Goal: Transaction & Acquisition: Purchase product/service

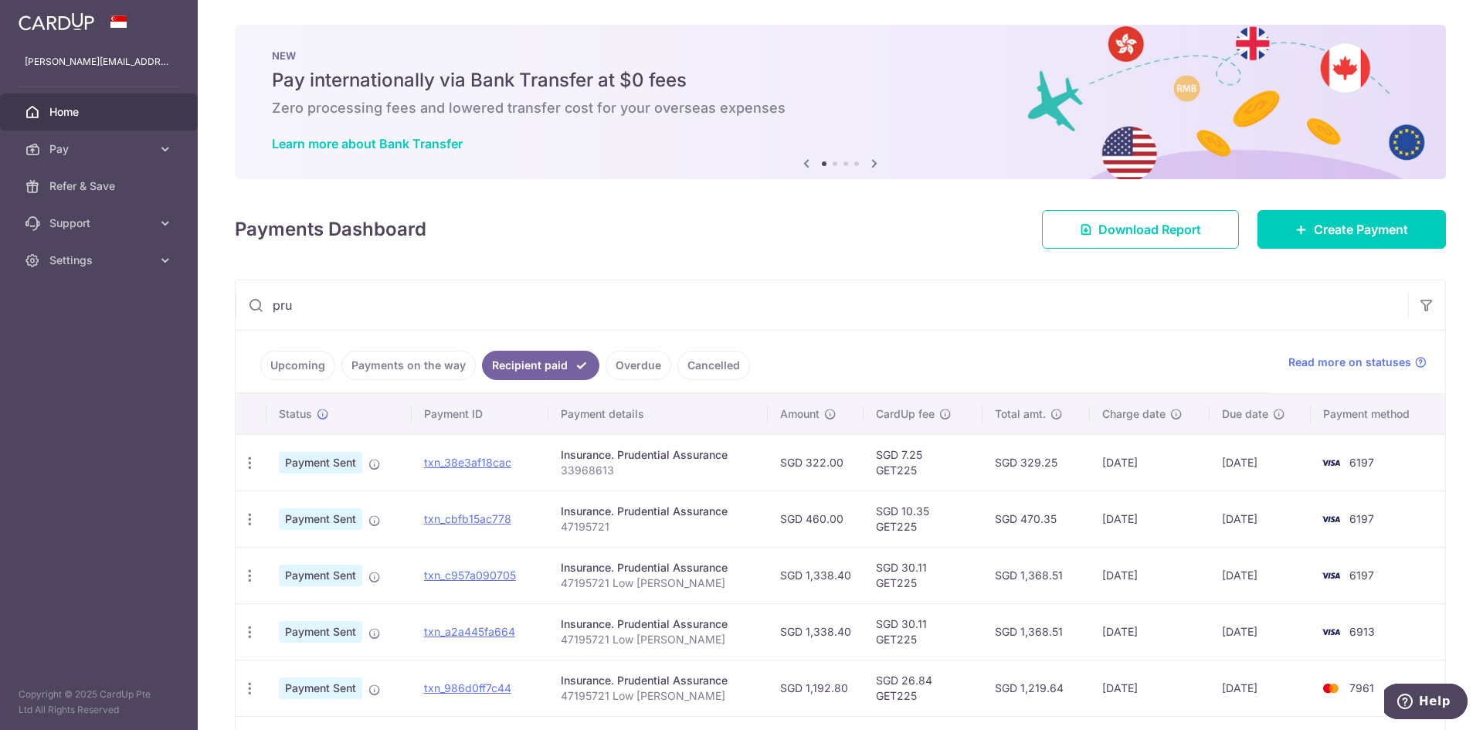
scroll to position [77, 0]
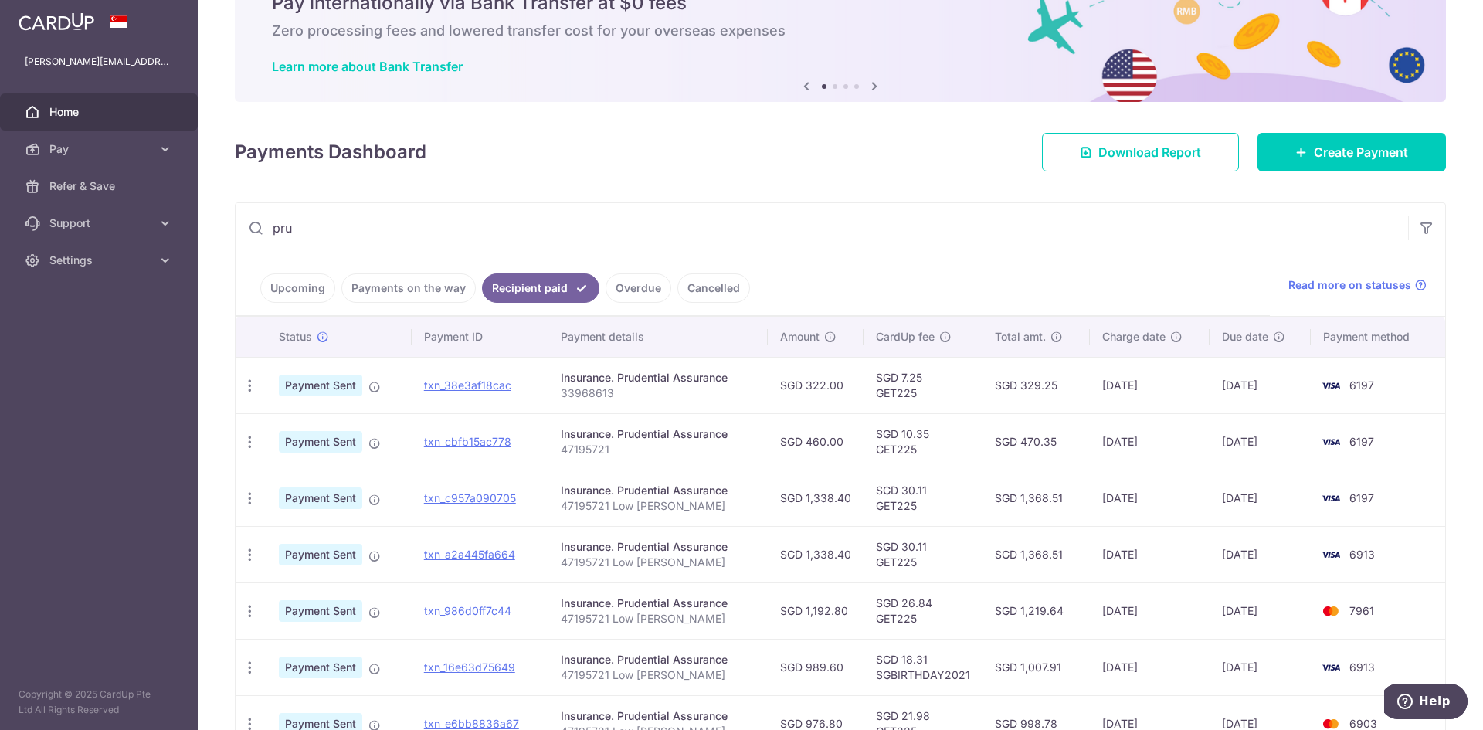
click at [87, 108] on span "Home" at bounding box center [100, 111] width 102 height 15
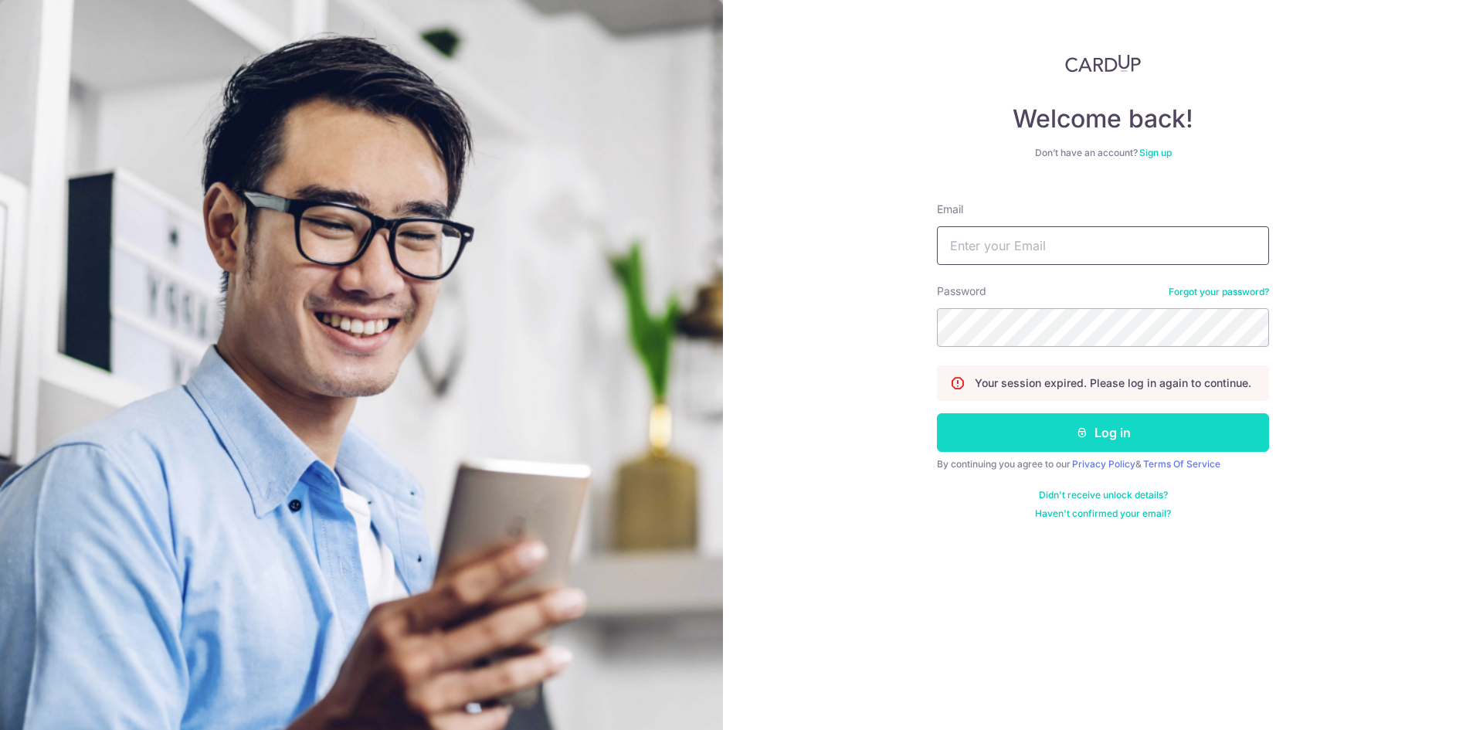
type input "cindy.lowcy@gmail.com"
click at [1101, 434] on button "Log in" at bounding box center [1103, 432] width 332 height 39
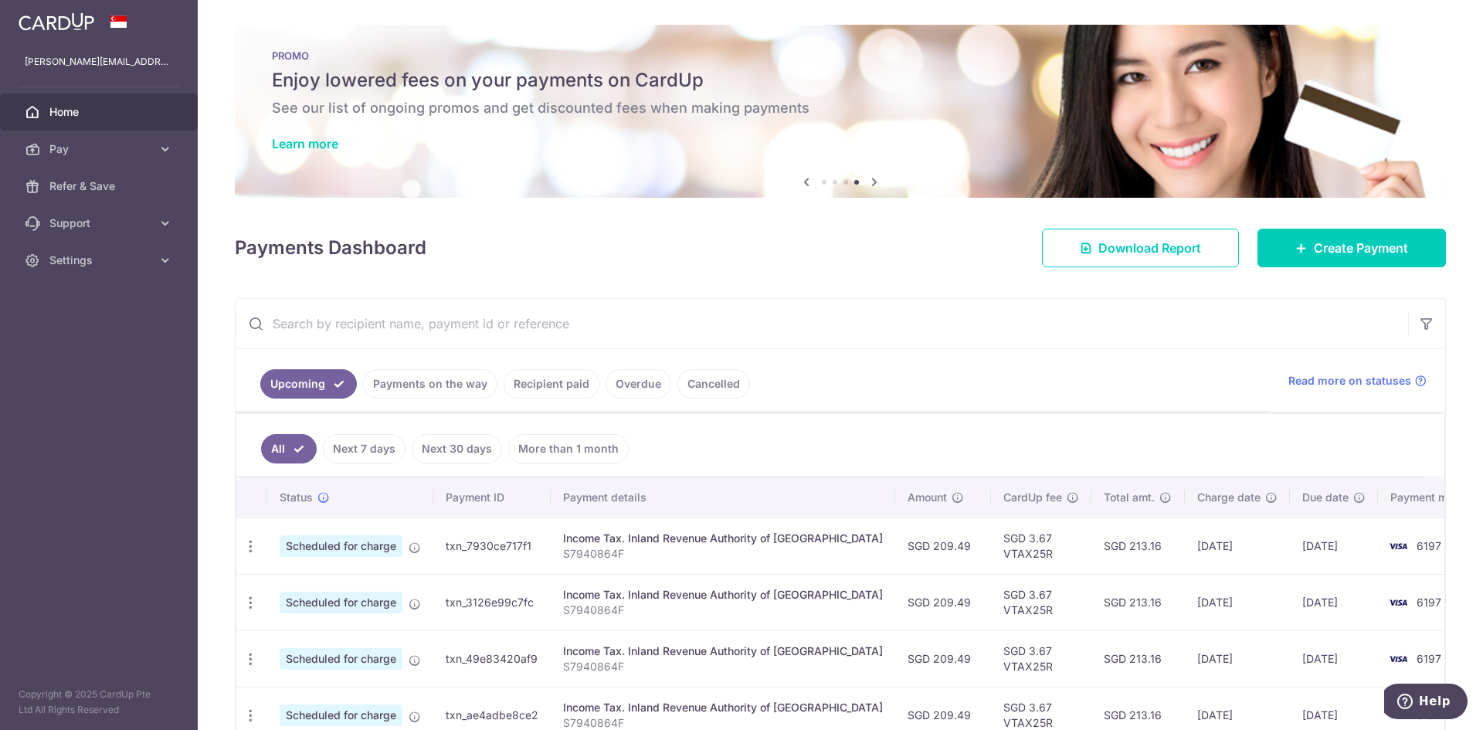
click at [385, 321] on input "text" at bounding box center [822, 323] width 1173 height 49
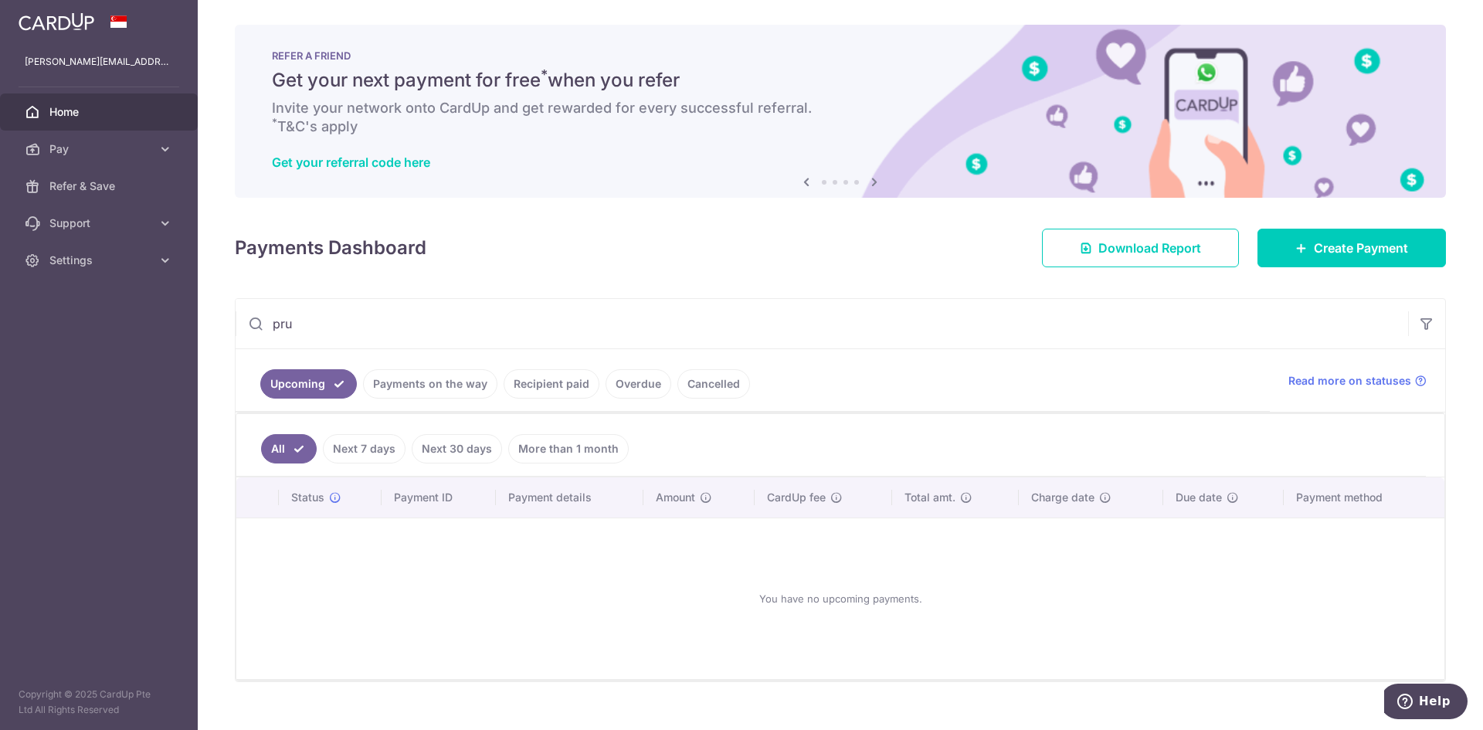
type input "pru"
click at [532, 369] on link "Recipient paid" at bounding box center [552, 383] width 96 height 29
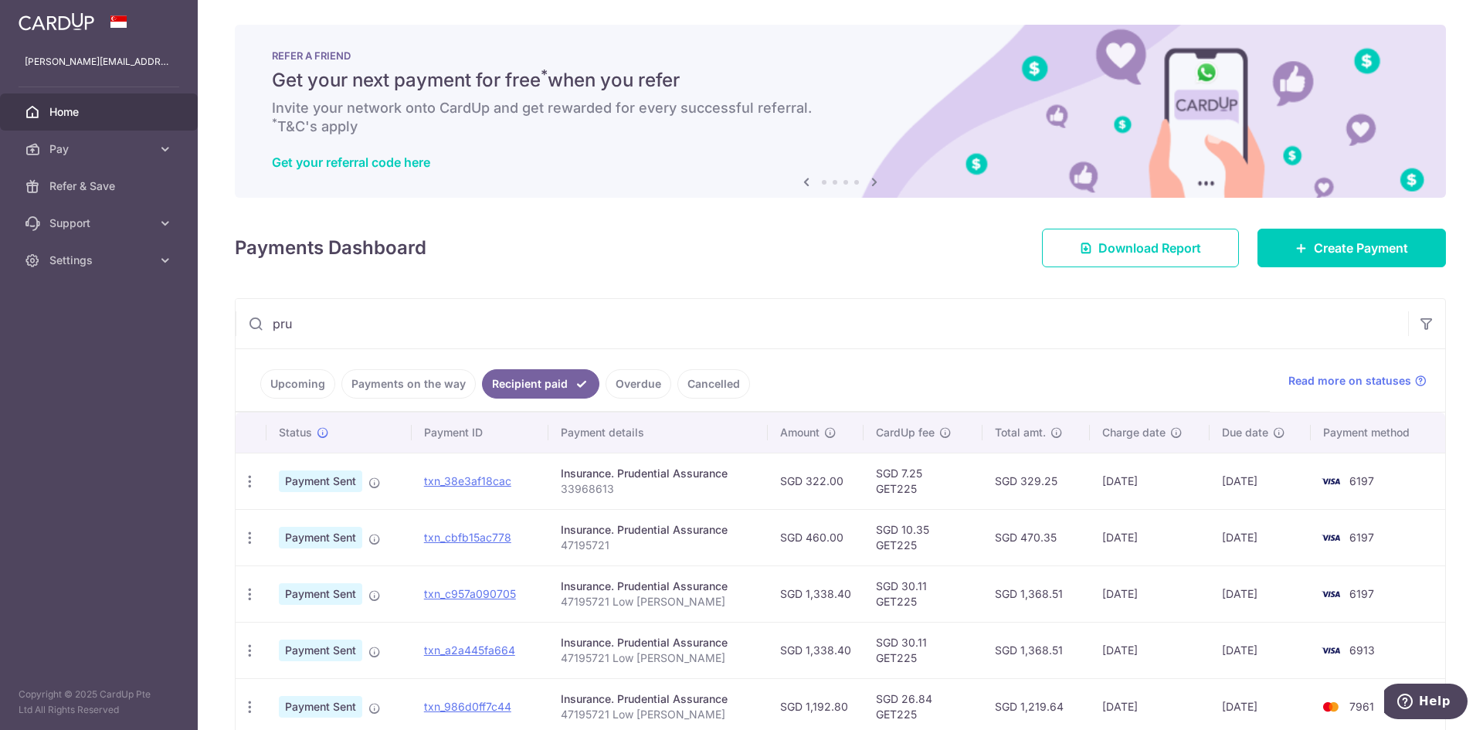
scroll to position [77, 0]
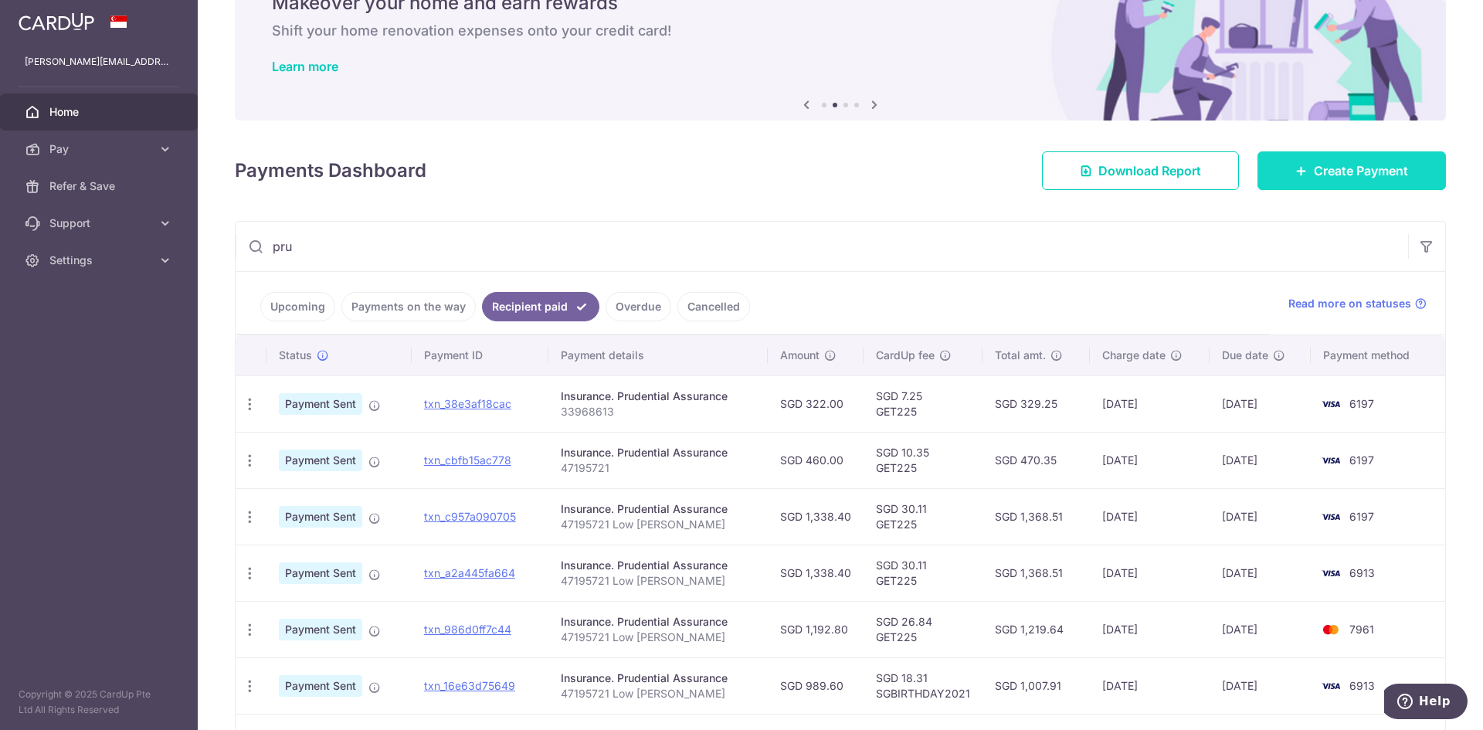
click at [1358, 171] on span "Create Payment" at bounding box center [1361, 170] width 94 height 19
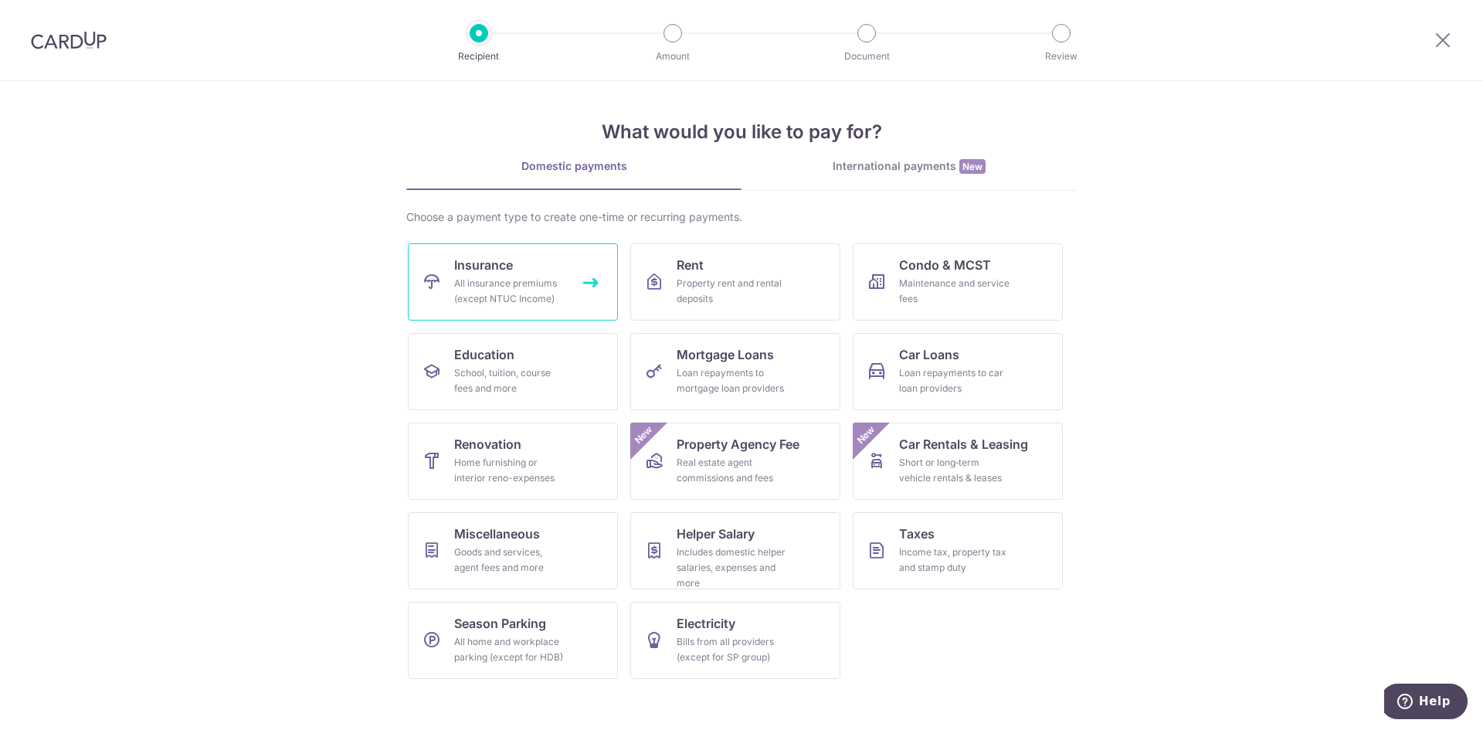
click at [548, 304] on div "All insurance premiums (except NTUC Income)" at bounding box center [509, 291] width 111 height 31
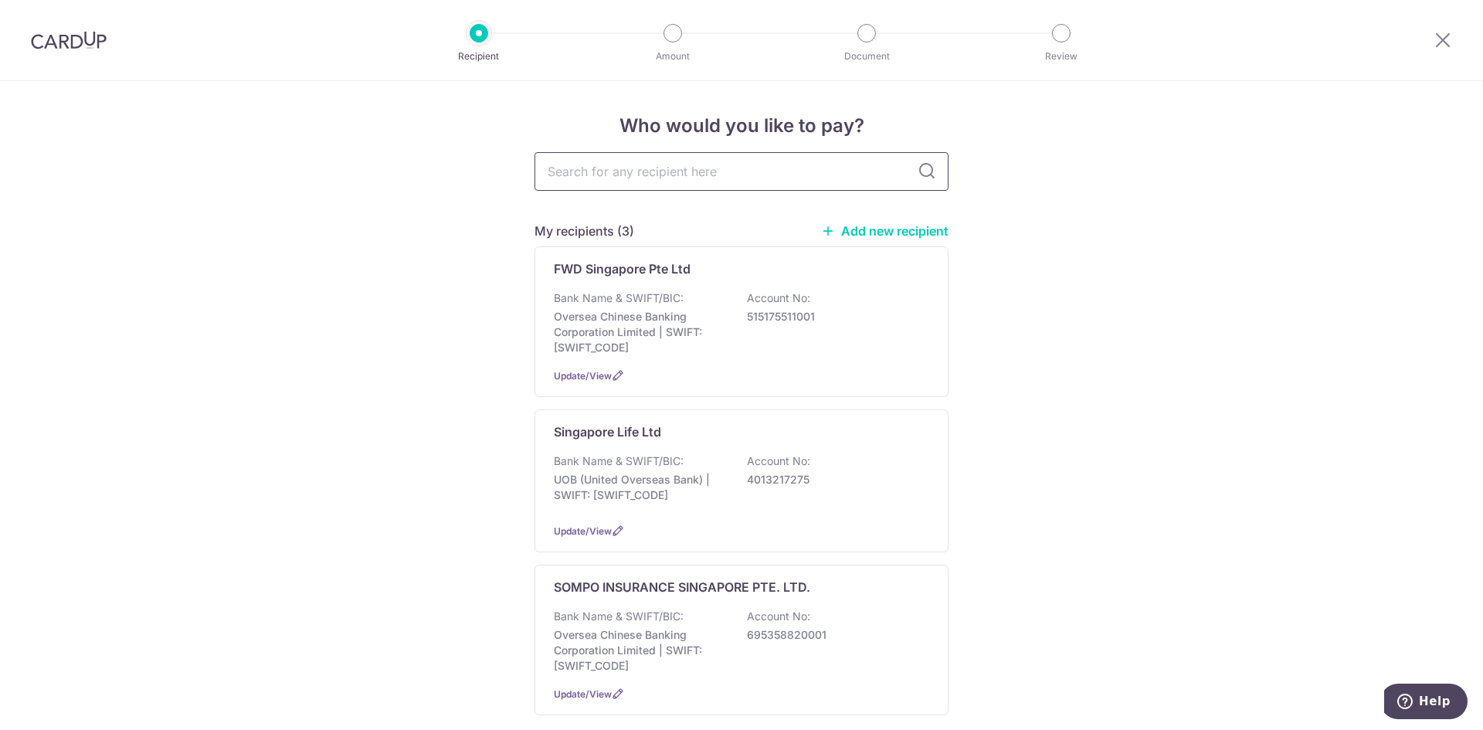
click at [740, 177] on input "text" at bounding box center [742, 171] width 414 height 39
type input "pru"
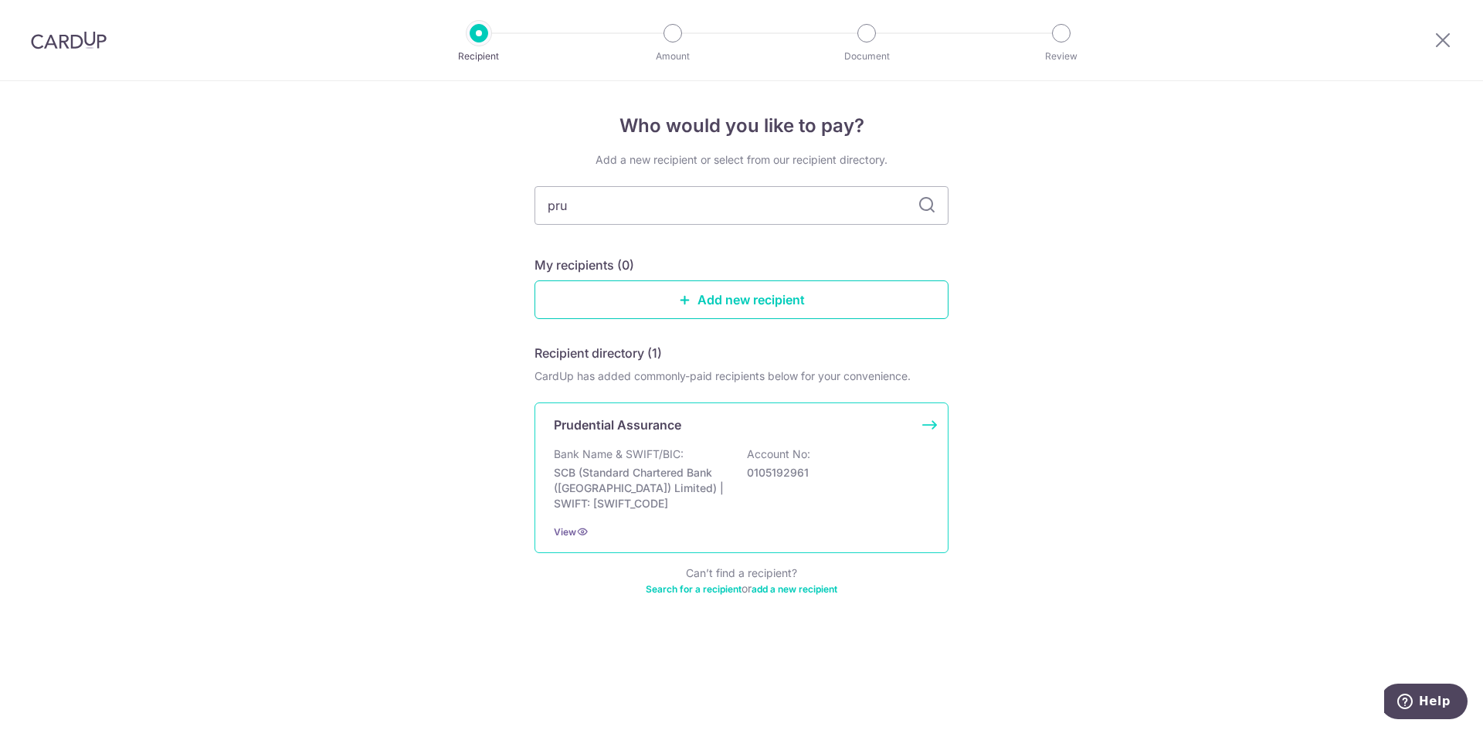
click at [714, 484] on p "SCB (Standard Chartered Bank (Singapore) Limited) | SWIFT: SCBLSG22XXX" at bounding box center [640, 488] width 173 height 46
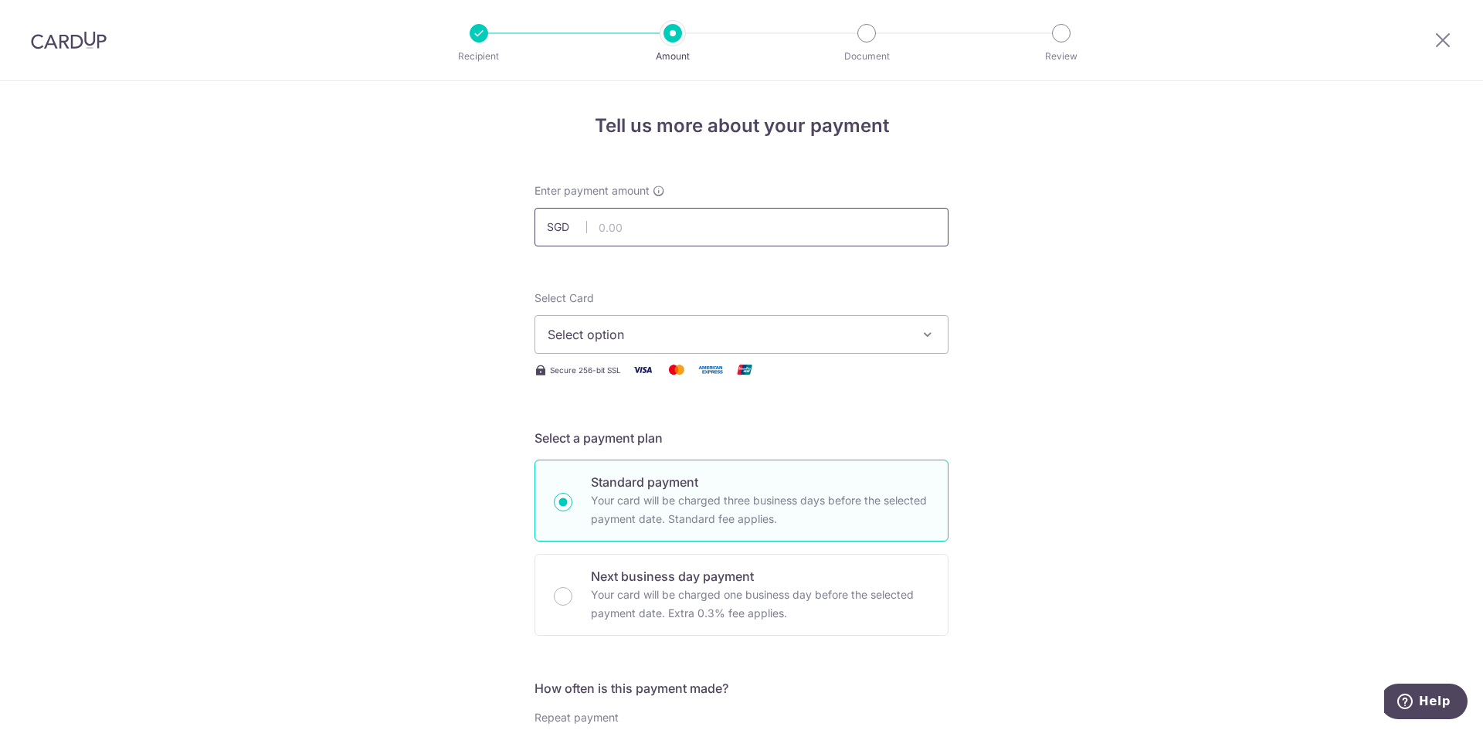
click at [624, 219] on input "text" at bounding box center [742, 227] width 414 height 39
click at [671, 335] on span "Select option" at bounding box center [728, 334] width 360 height 19
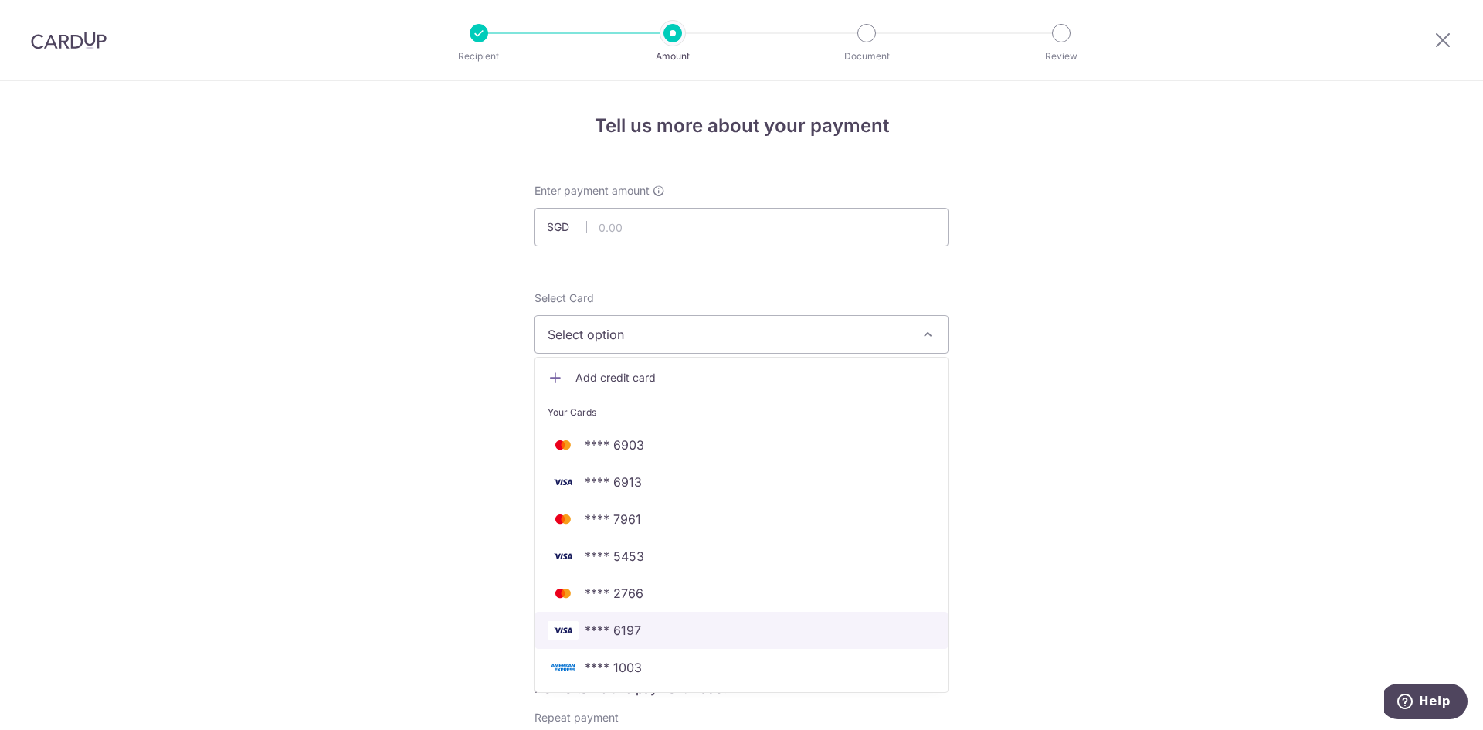
click at [647, 634] on span "**** 6197" at bounding box center [742, 630] width 388 height 19
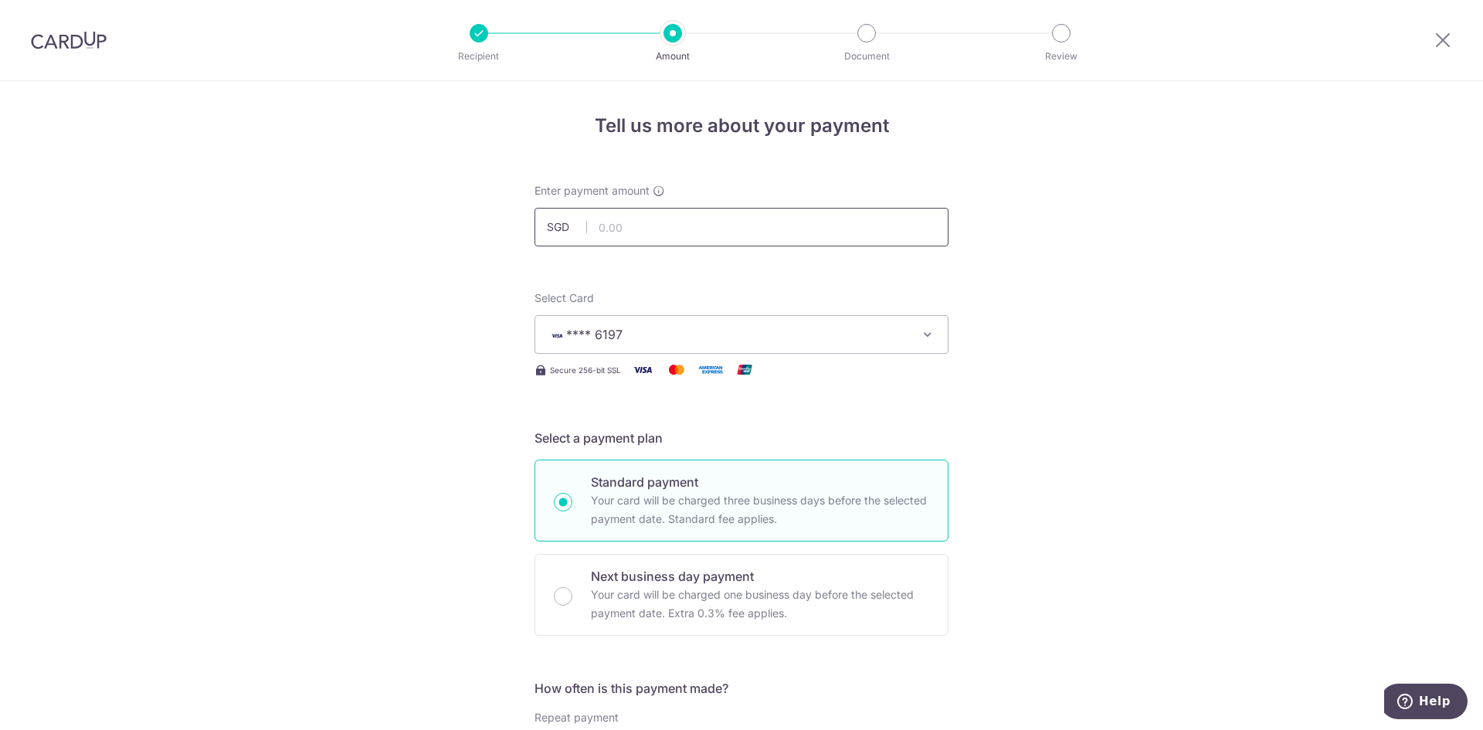
click at [658, 217] on input "text" at bounding box center [742, 227] width 414 height 39
type input "2,188.80"
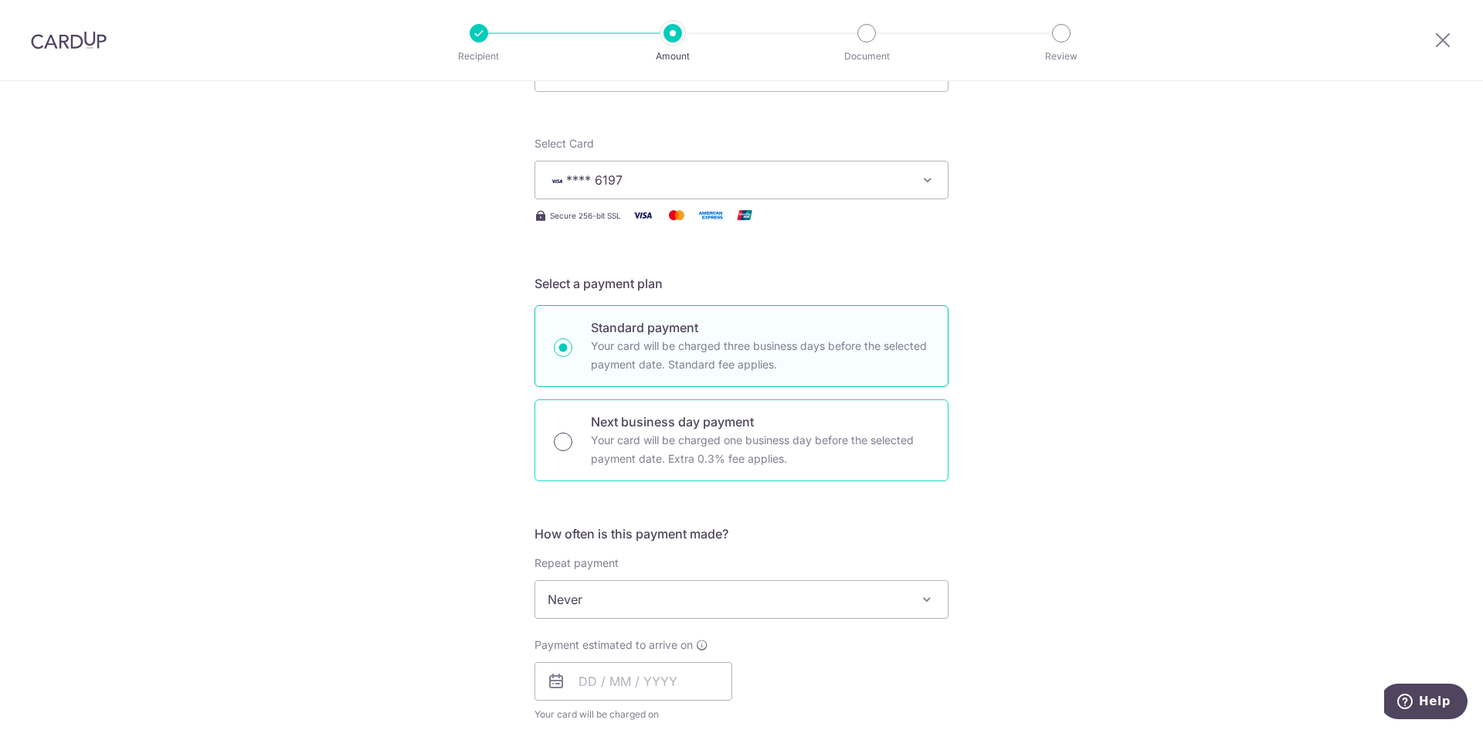
scroll to position [386, 0]
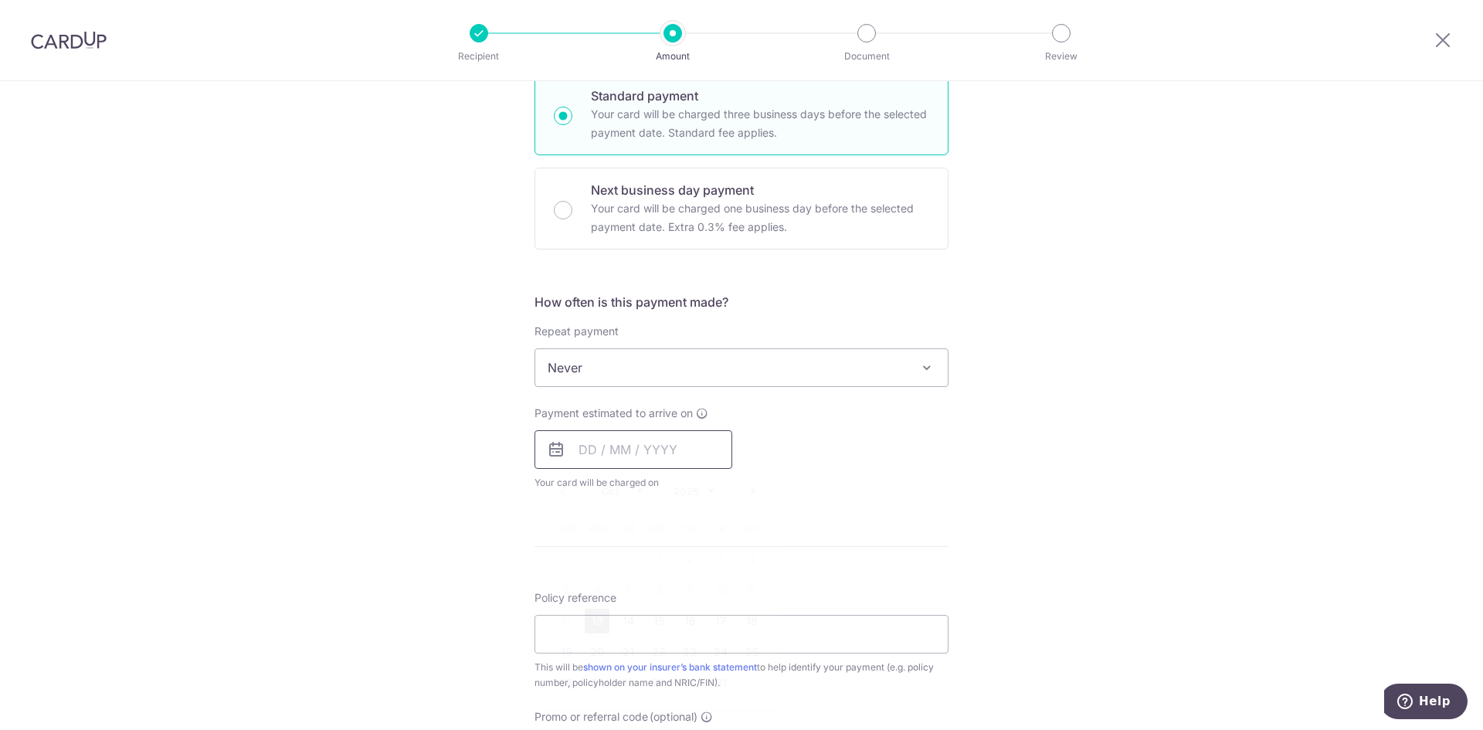
click at [579, 455] on input "text" at bounding box center [634, 449] width 198 height 39
click at [885, 481] on div "Payment estimated to arrive on Prev Next Oct Nov Dec 2025 2026 2027 2028 2029 2…" at bounding box center [741, 448] width 433 height 85
click at [579, 460] on input "text" at bounding box center [634, 449] width 198 height 39
click at [589, 628] on link "13" at bounding box center [597, 621] width 25 height 25
type input "[DATE]"
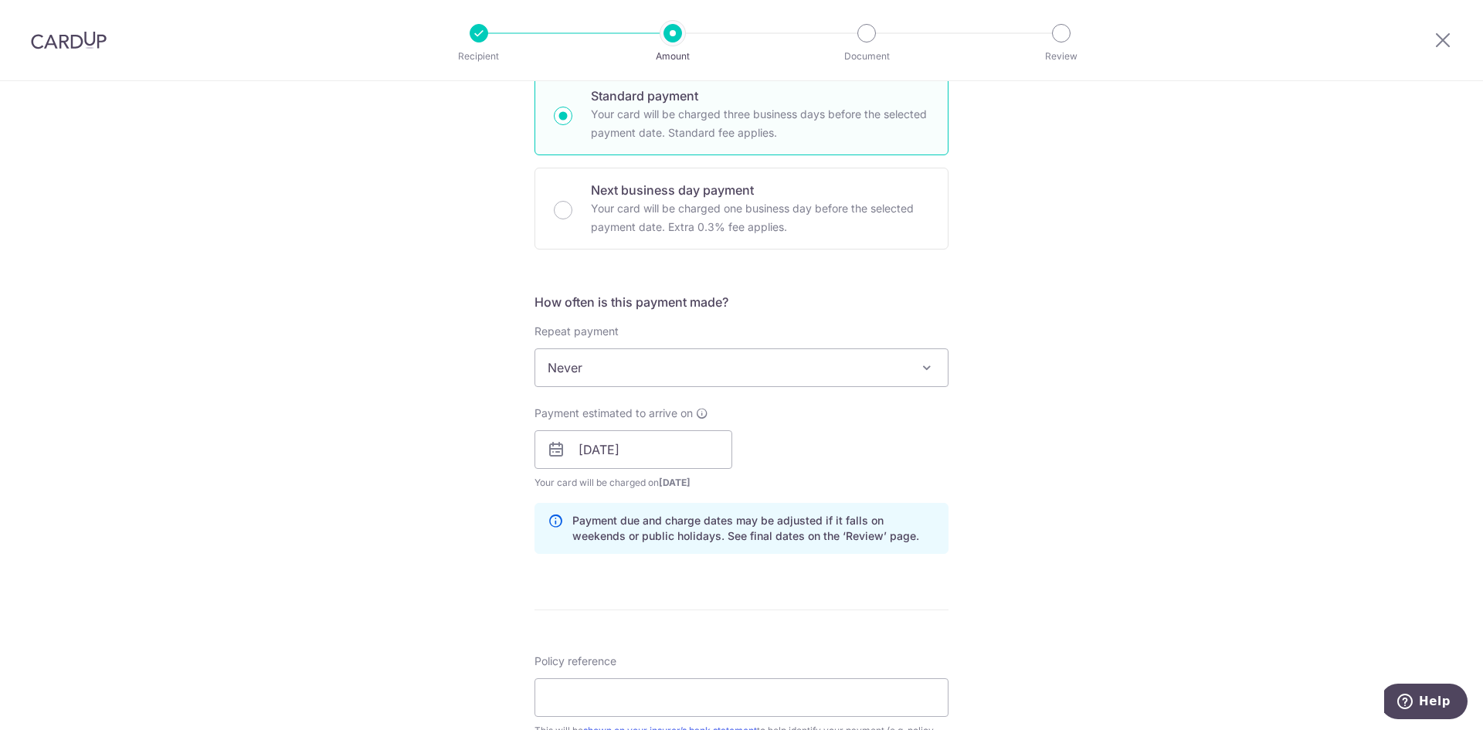
click at [1008, 473] on div "Tell us more about your payment Enter payment amount SGD 2,188.80 2188.80 Selec…" at bounding box center [741, 425] width 1483 height 1461
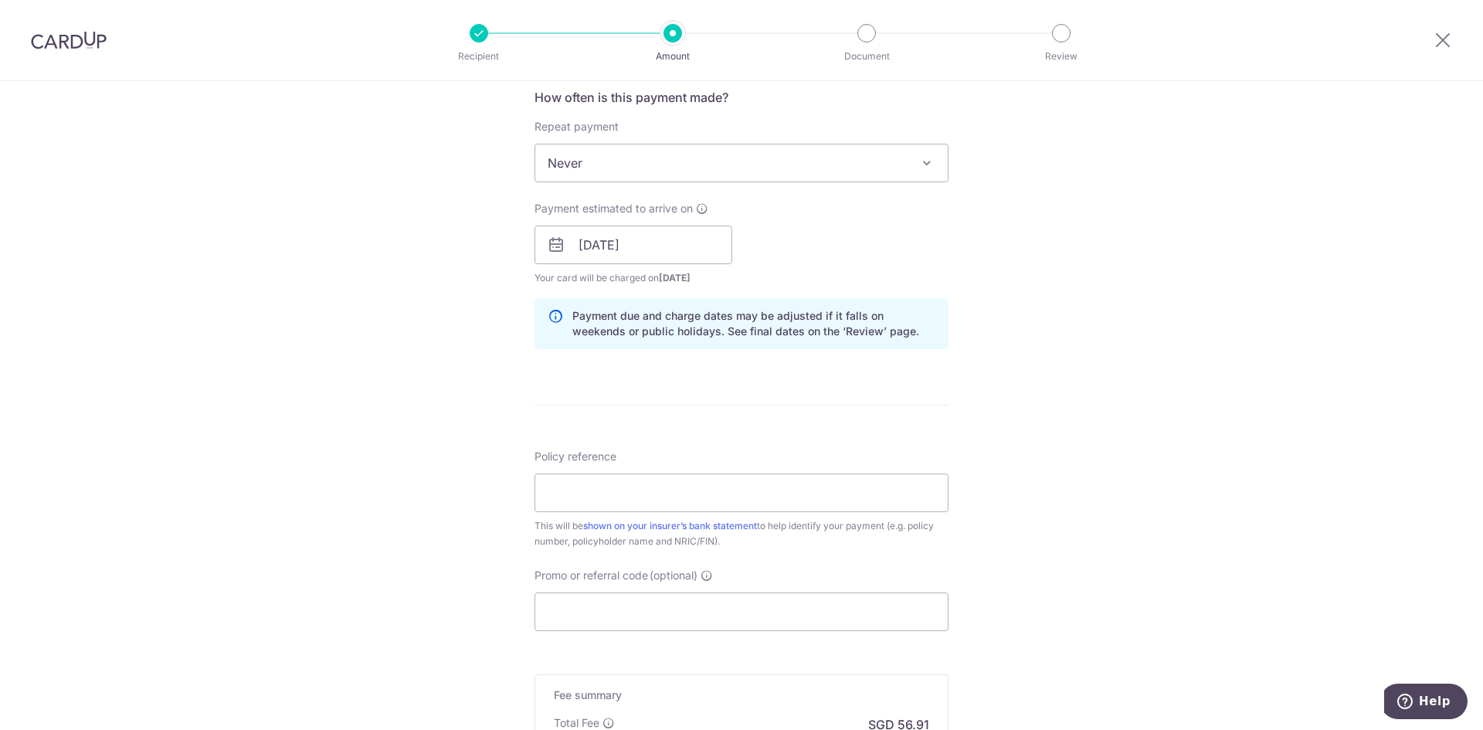
scroll to position [618, 0]
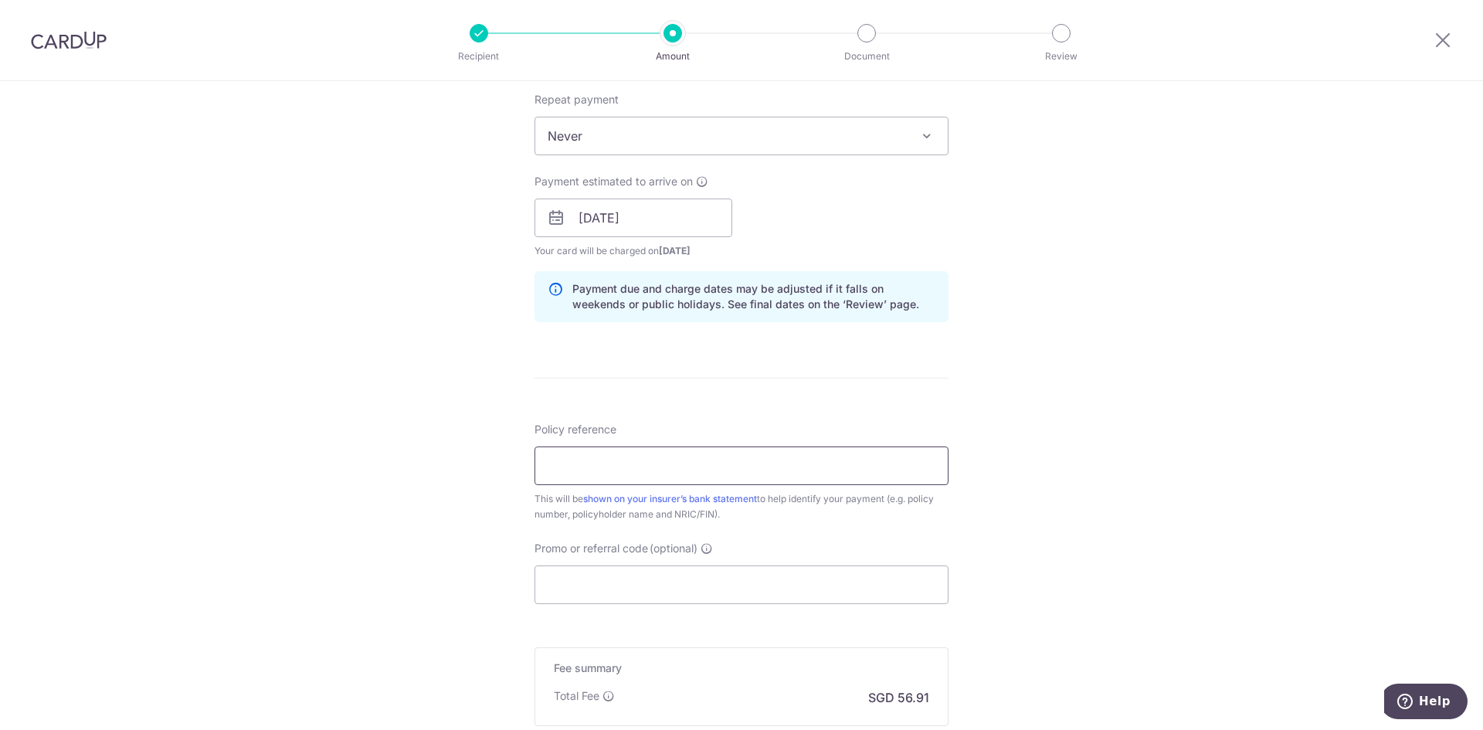
click at [676, 462] on input "Policy reference" at bounding box center [742, 466] width 414 height 39
type input "47195721"
click at [1102, 533] on div "Tell us more about your payment Enter payment amount SGD 2,188.80 2188.80 Selec…" at bounding box center [741, 193] width 1483 height 1461
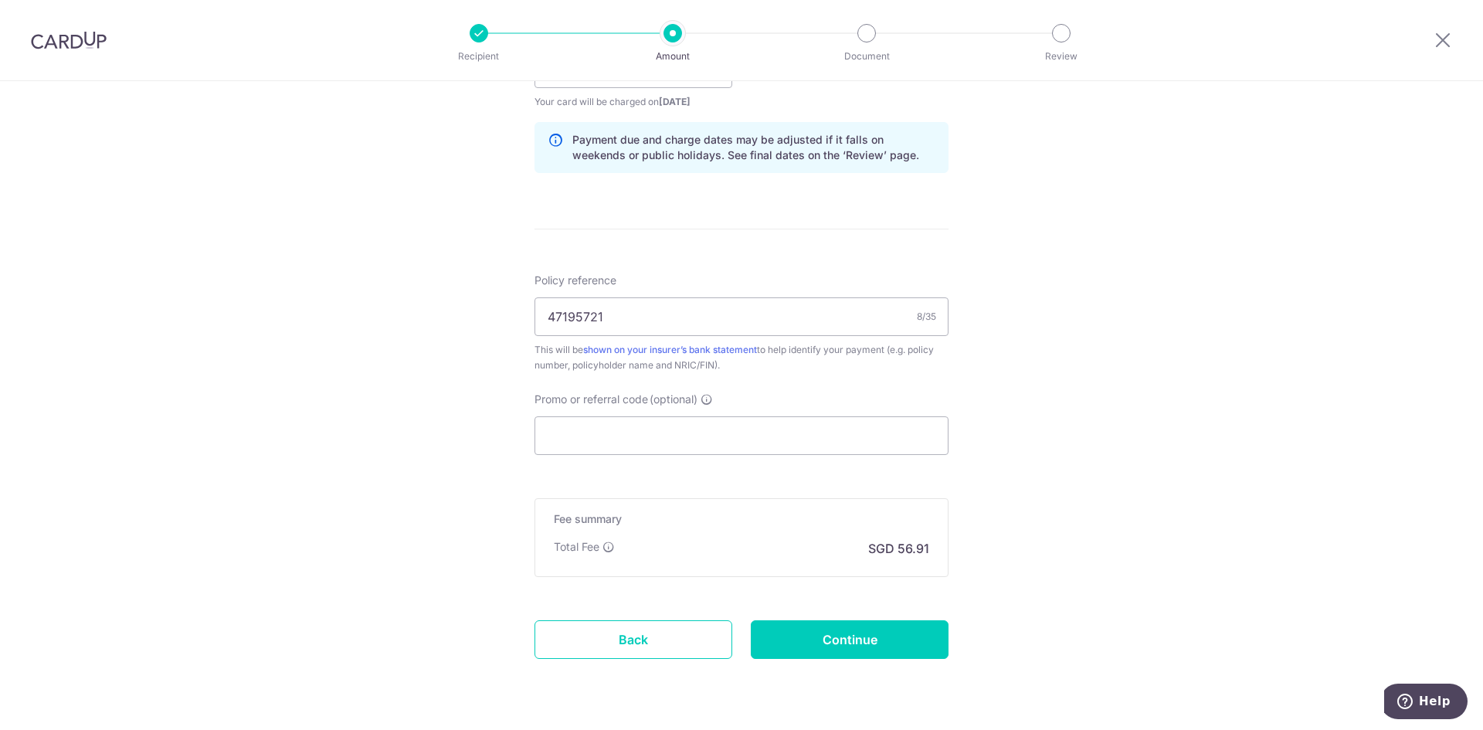
scroll to position [773, 0]
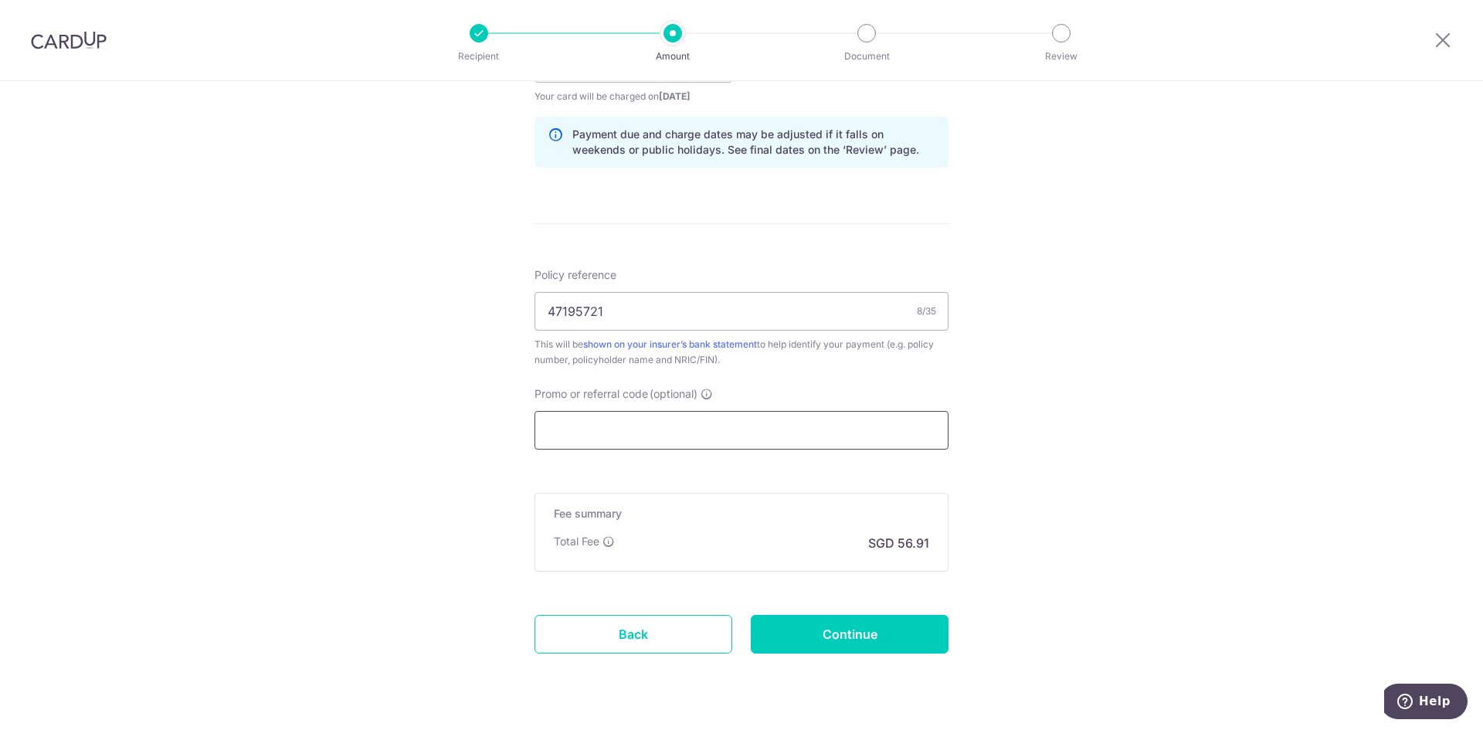
click at [584, 439] on input "Promo or referral code (optional)" at bounding box center [742, 430] width 414 height 39
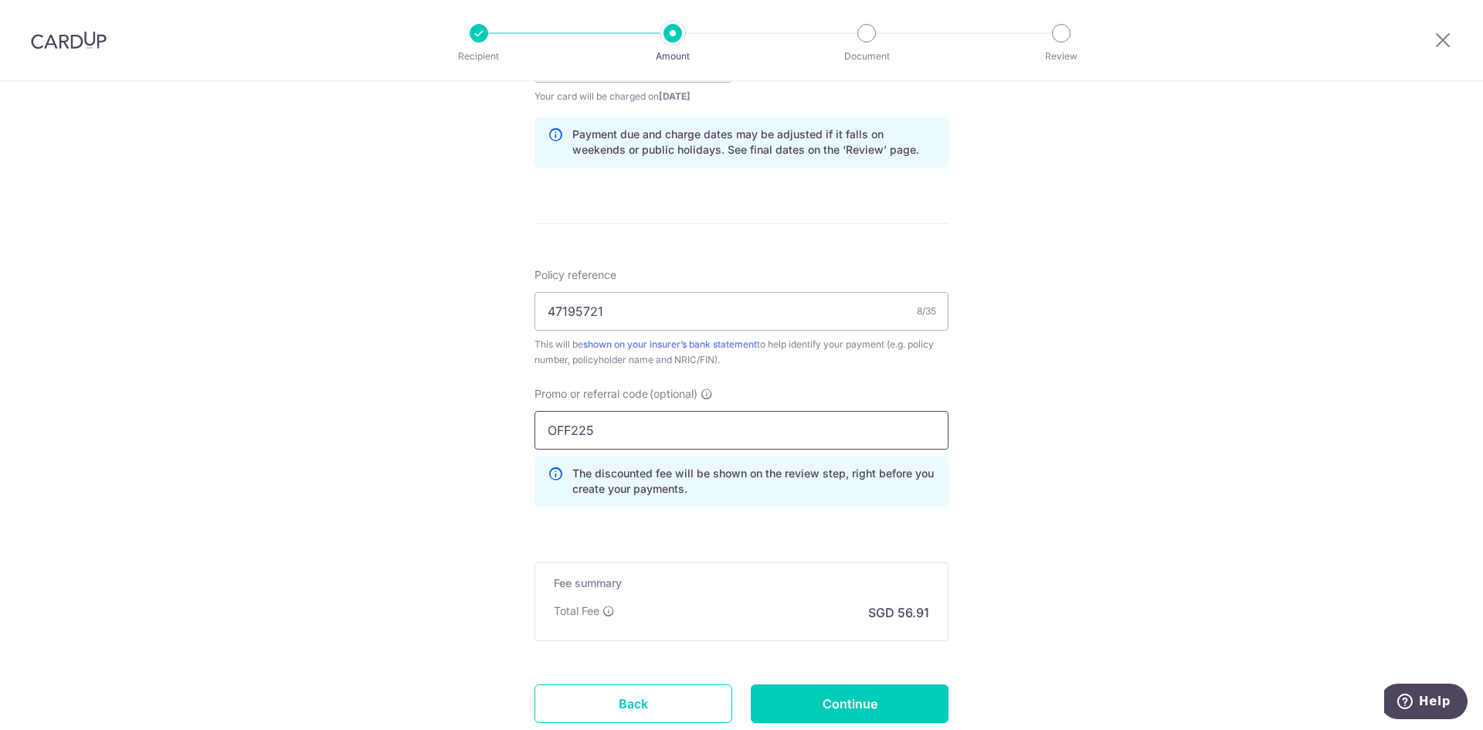
type input "OFF225"
click button "Add Card" at bounding box center [0, 0] width 0 height 0
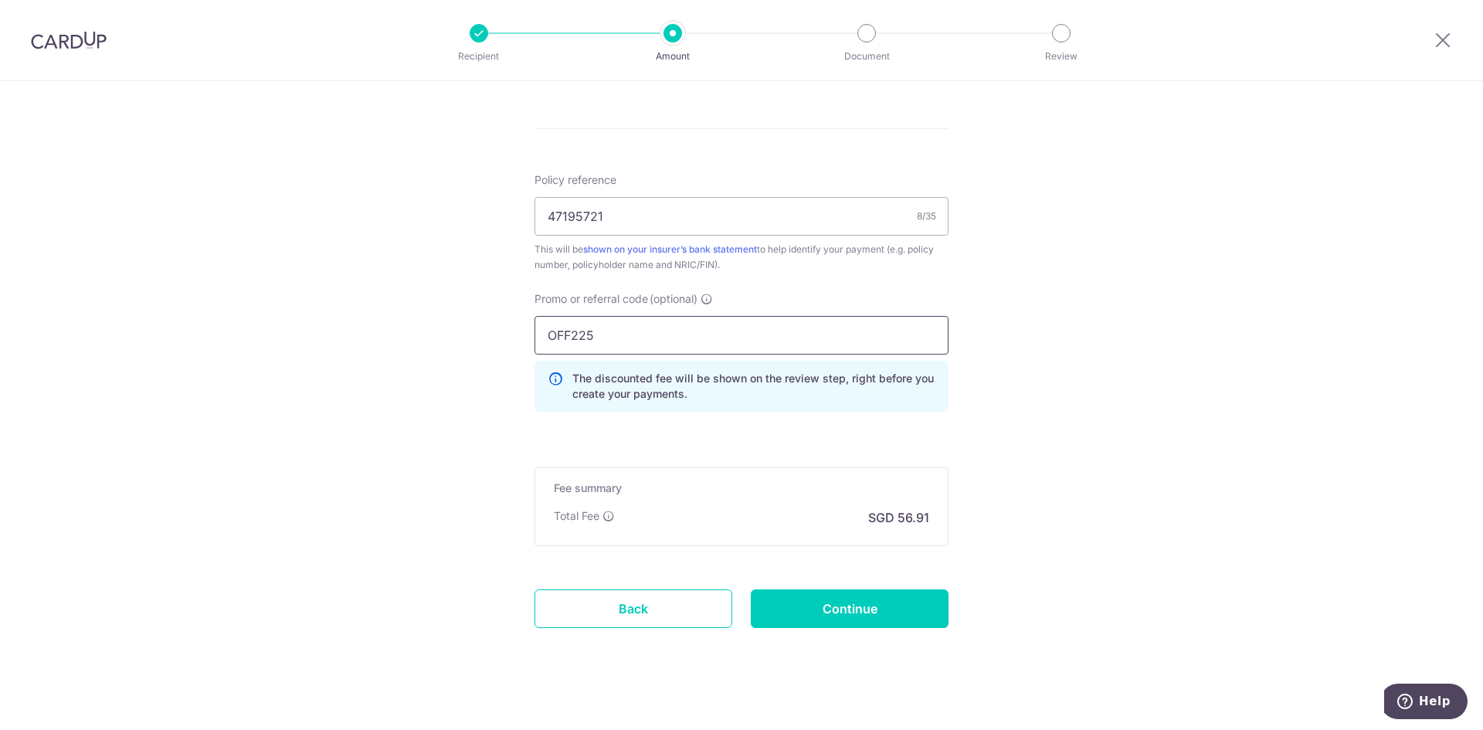
scroll to position [881, 0]
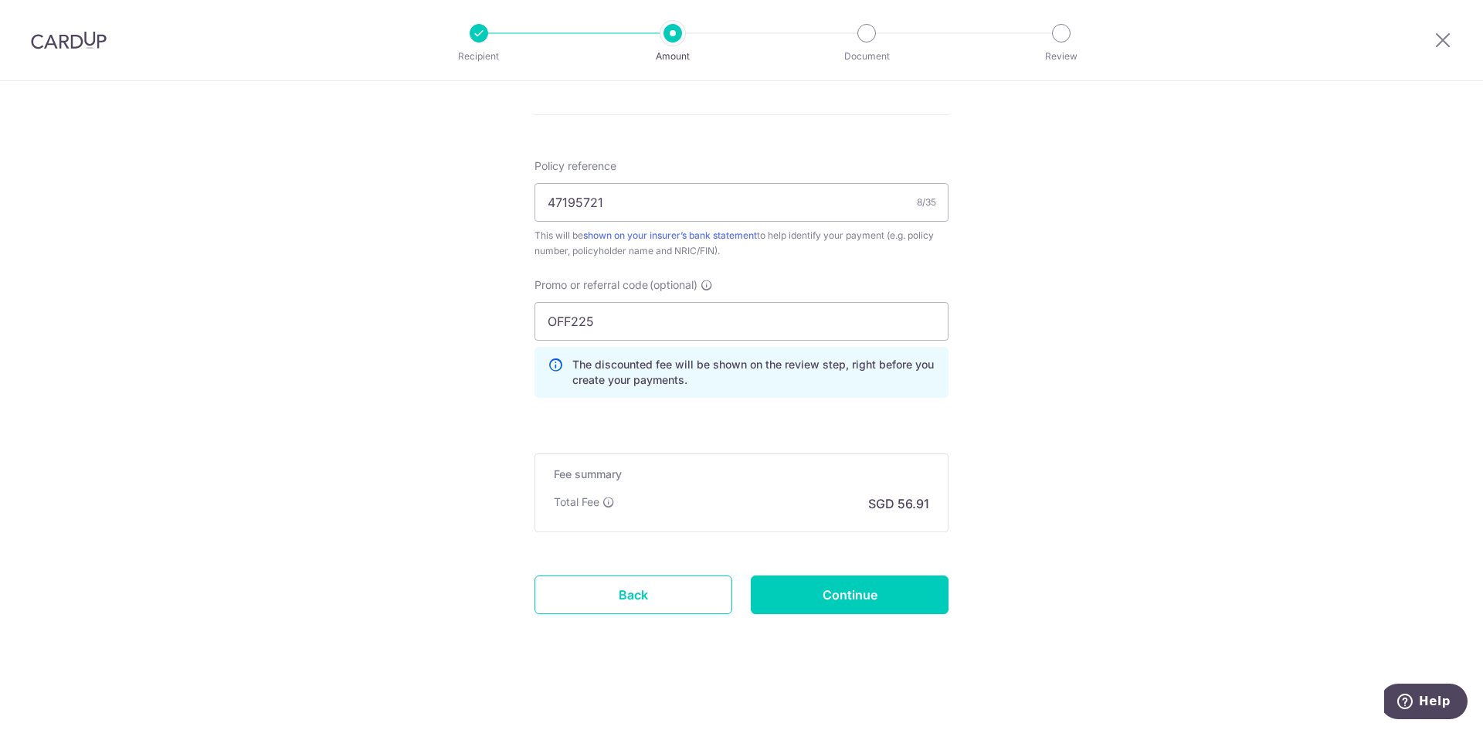
click at [837, 594] on input "Continue" at bounding box center [850, 595] width 198 height 39
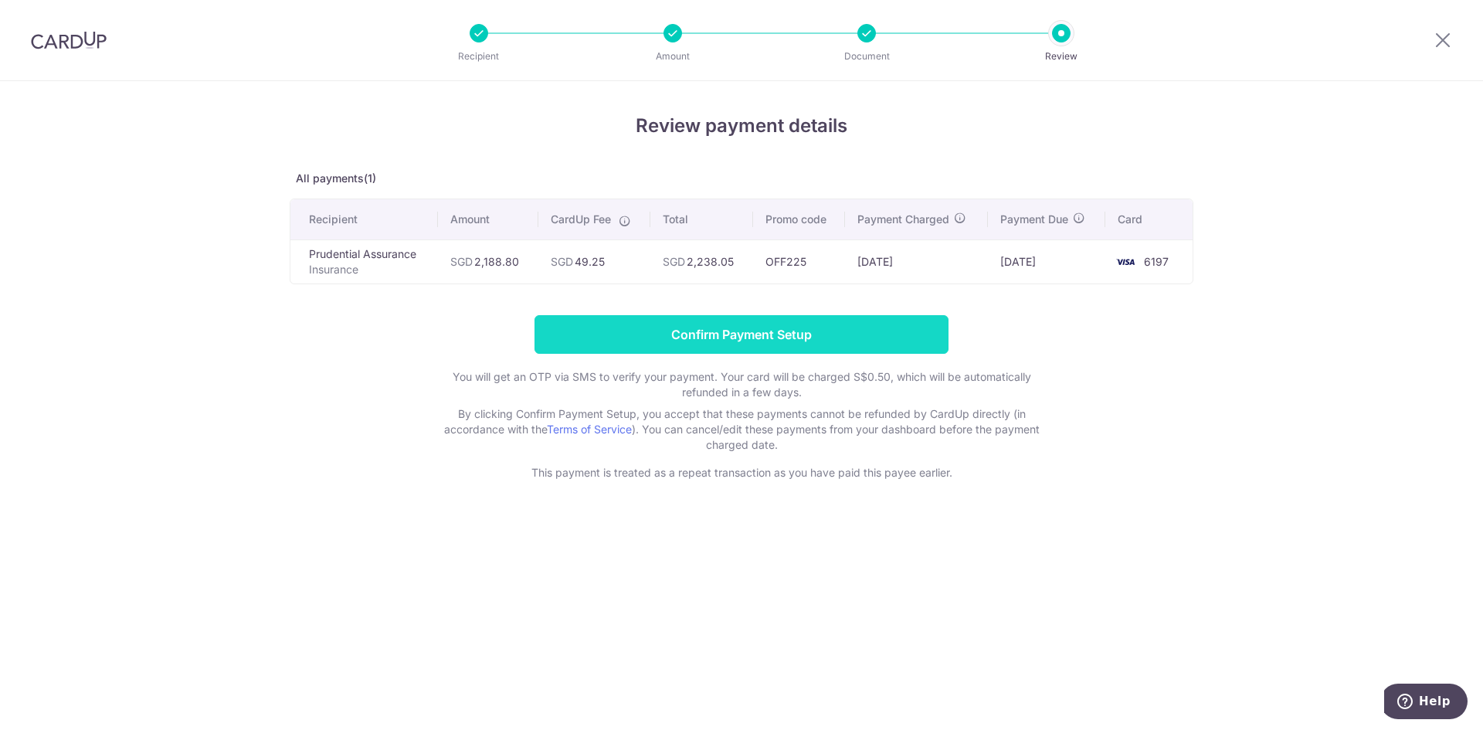
click at [715, 338] on input "Confirm Payment Setup" at bounding box center [742, 334] width 414 height 39
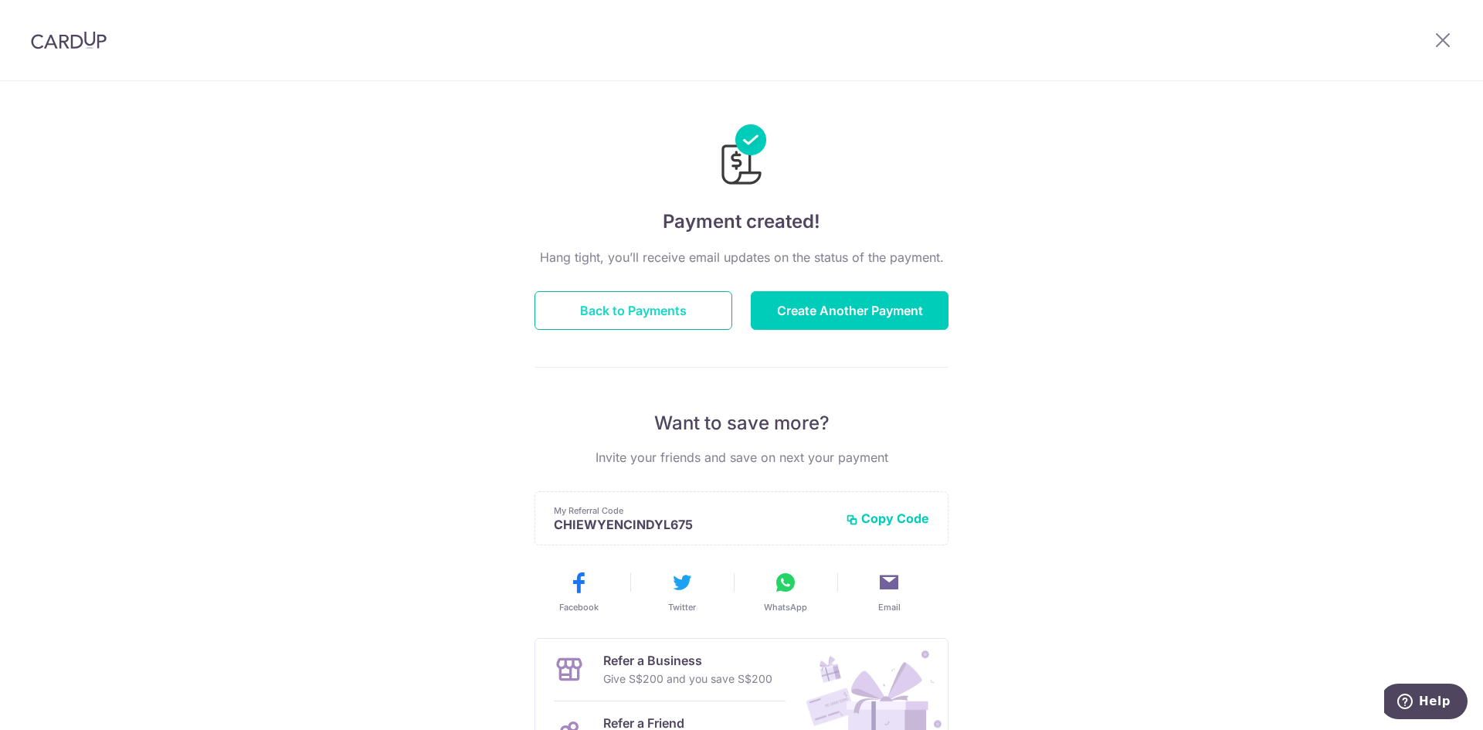
click at [669, 316] on button "Back to Payments" at bounding box center [634, 310] width 198 height 39
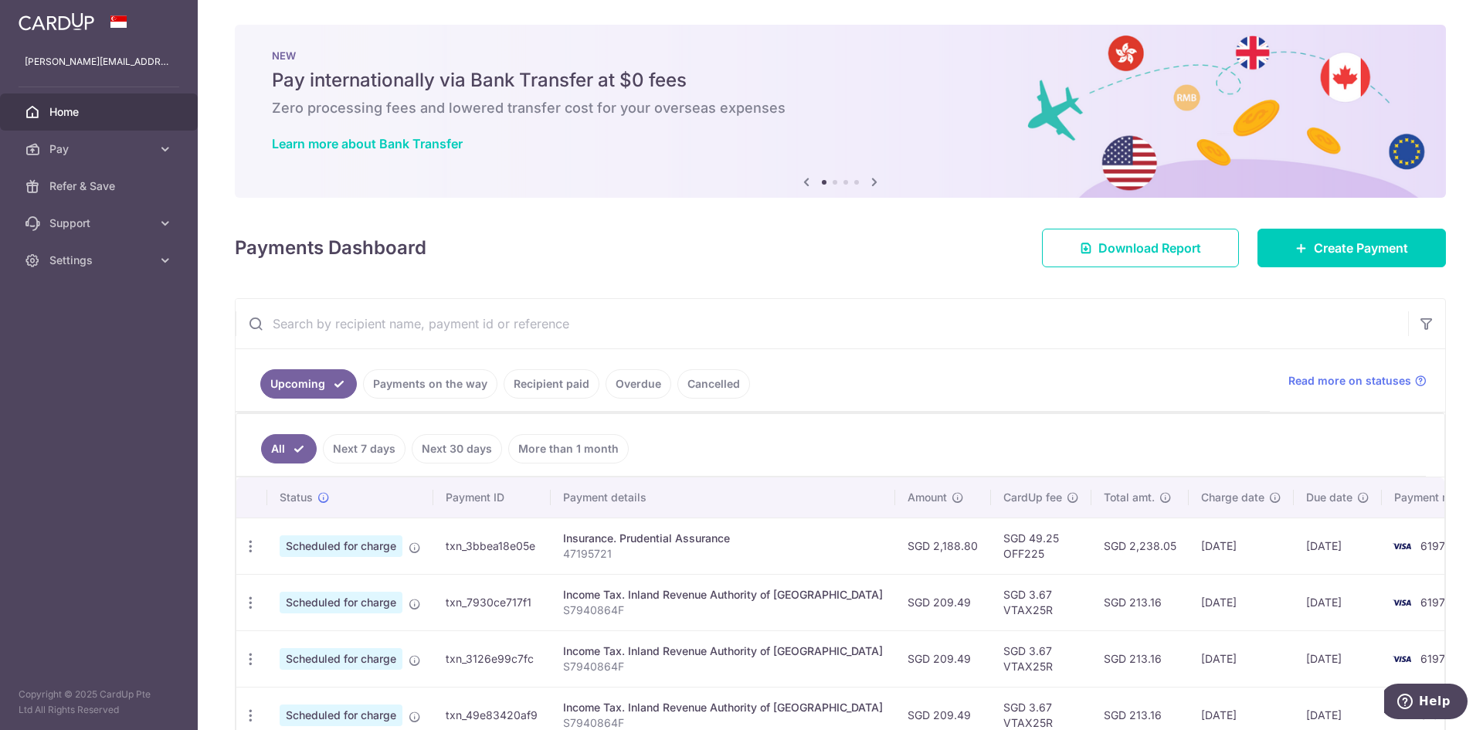
click at [462, 388] on link "Payments on the way" at bounding box center [430, 383] width 134 height 29
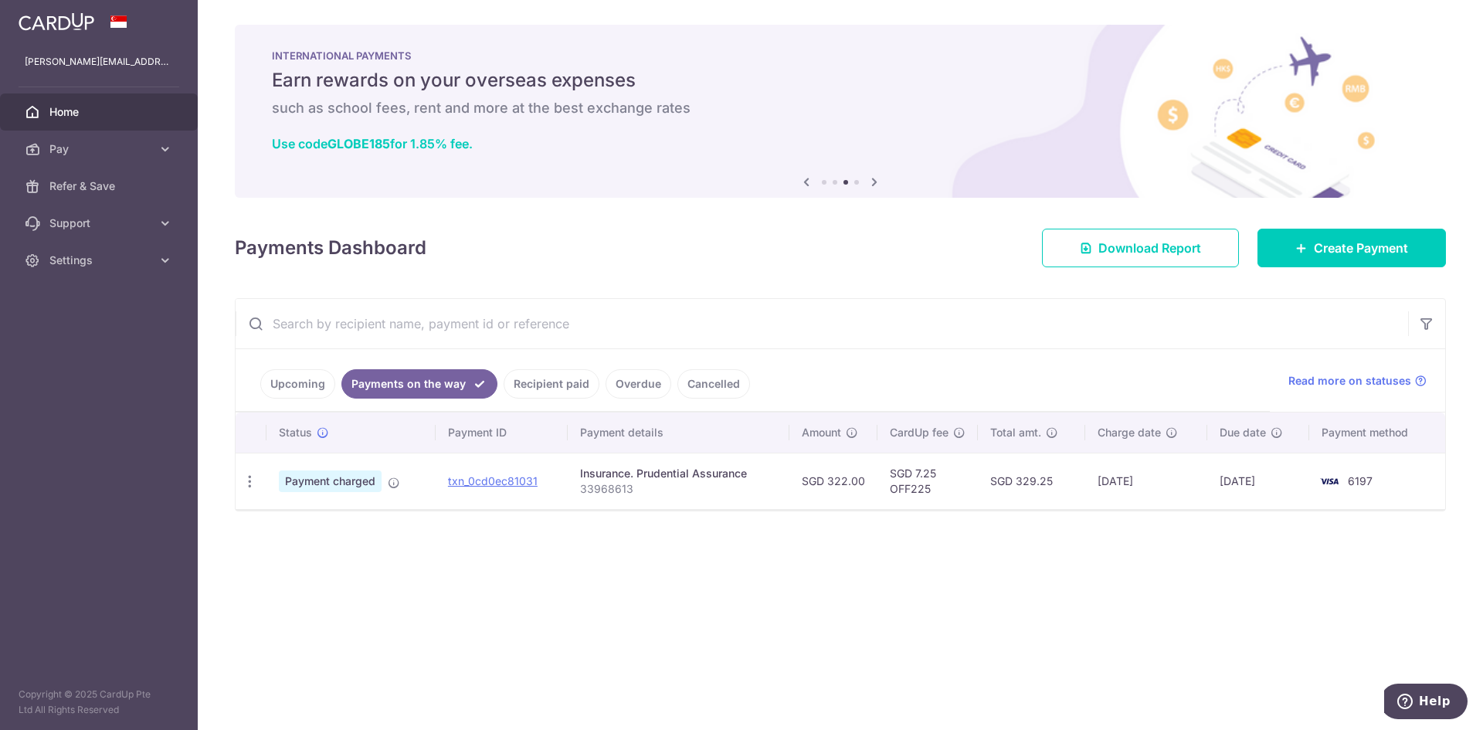
click at [983, 638] on div "× Pause Schedule Pause all future payments in this series Pause just this one p…" at bounding box center [840, 365] width 1285 height 730
